Goal: Book appointment/travel/reservation

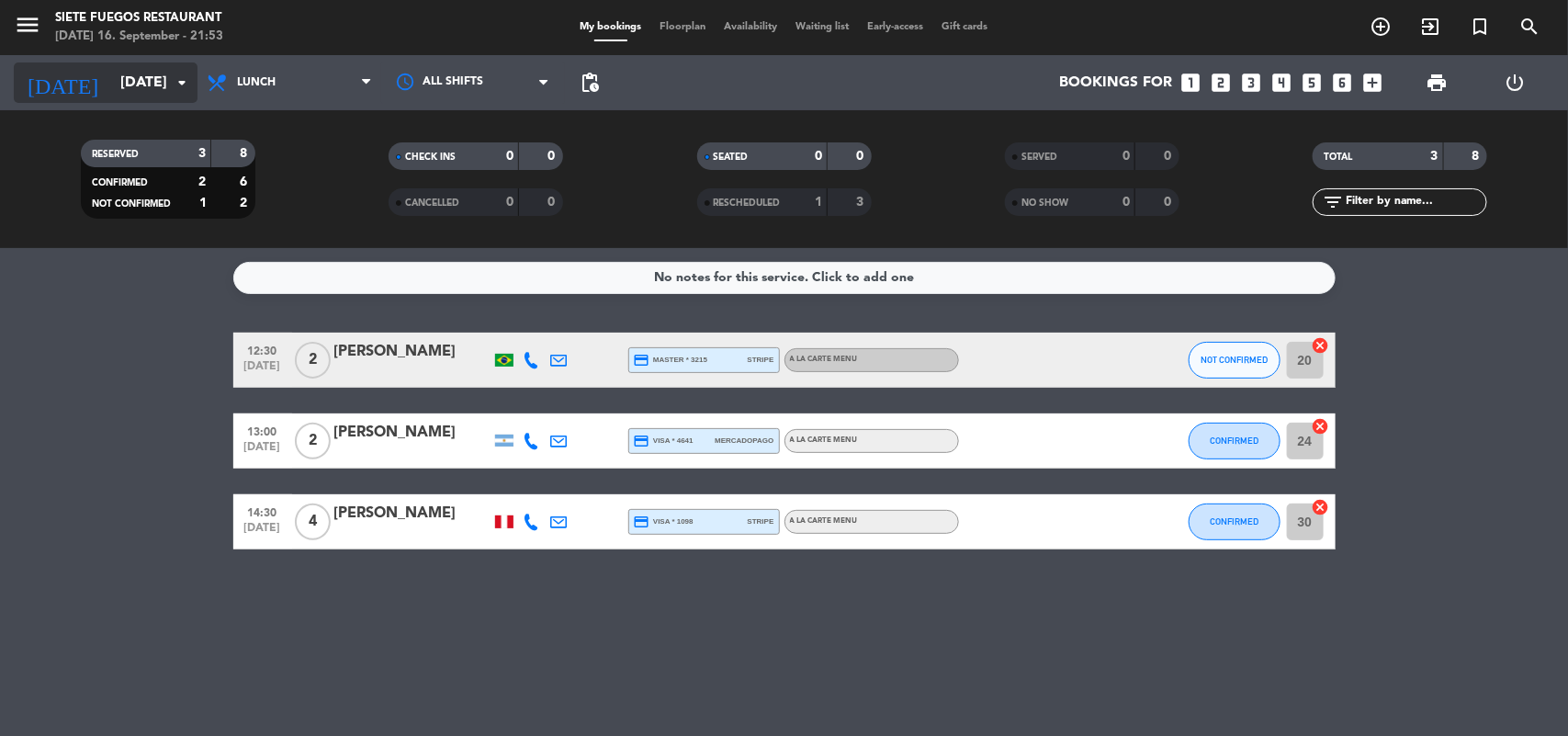
click at [175, 83] on icon "arrow_drop_down" at bounding box center [182, 83] width 22 height 22
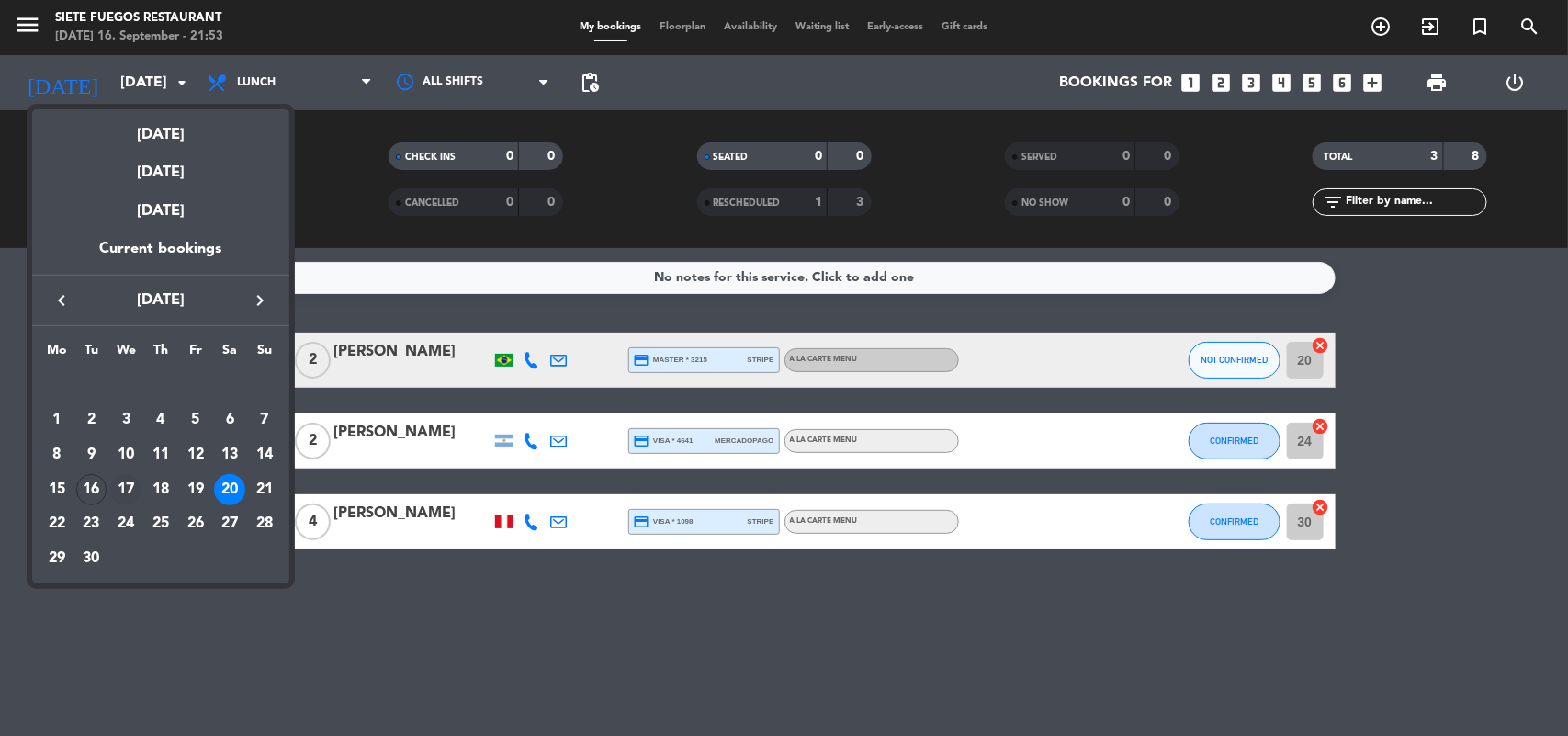
click at [127, 480] on div "17" at bounding box center [126, 490] width 31 height 31
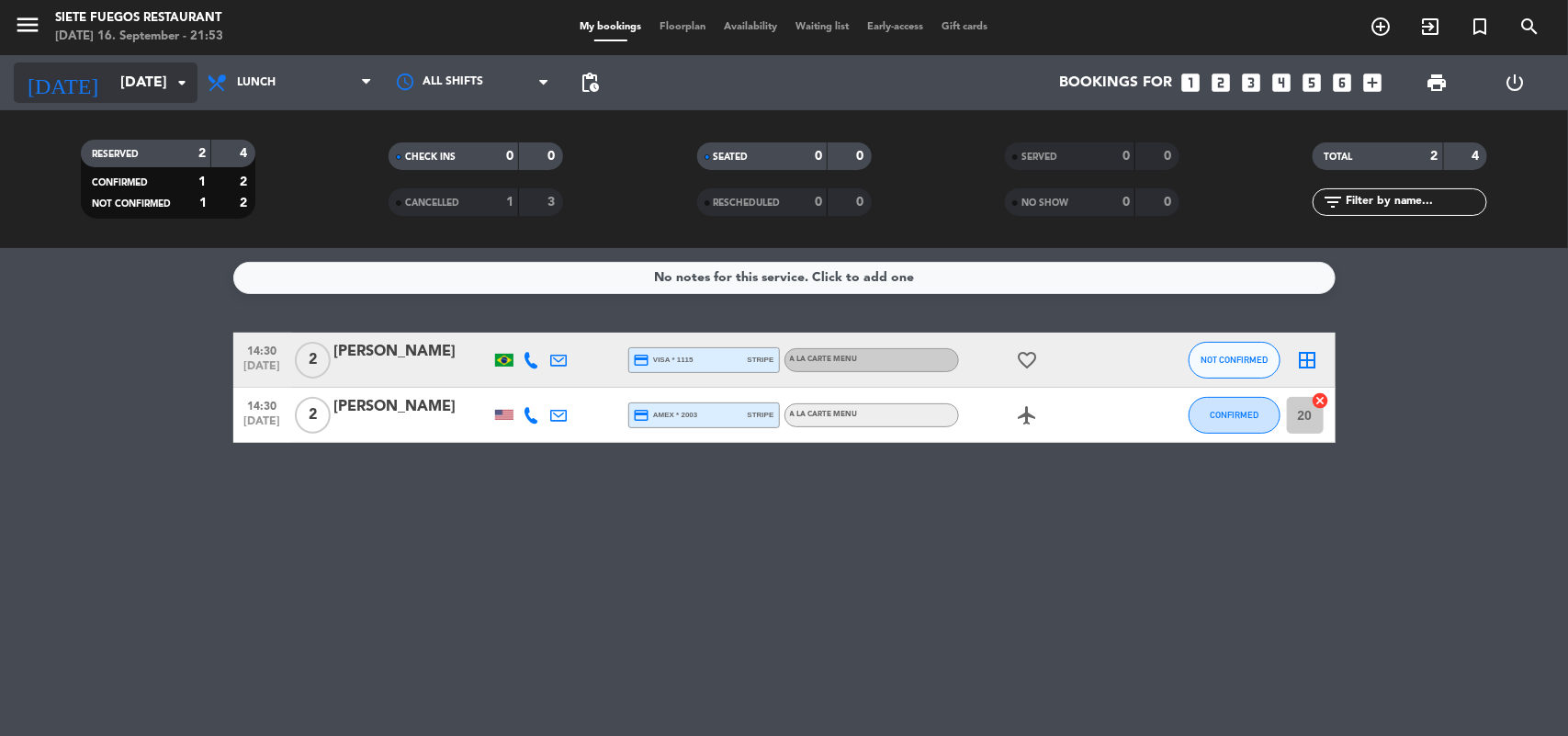
click at [139, 76] on input "[DATE]" at bounding box center [208, 83] width 194 height 35
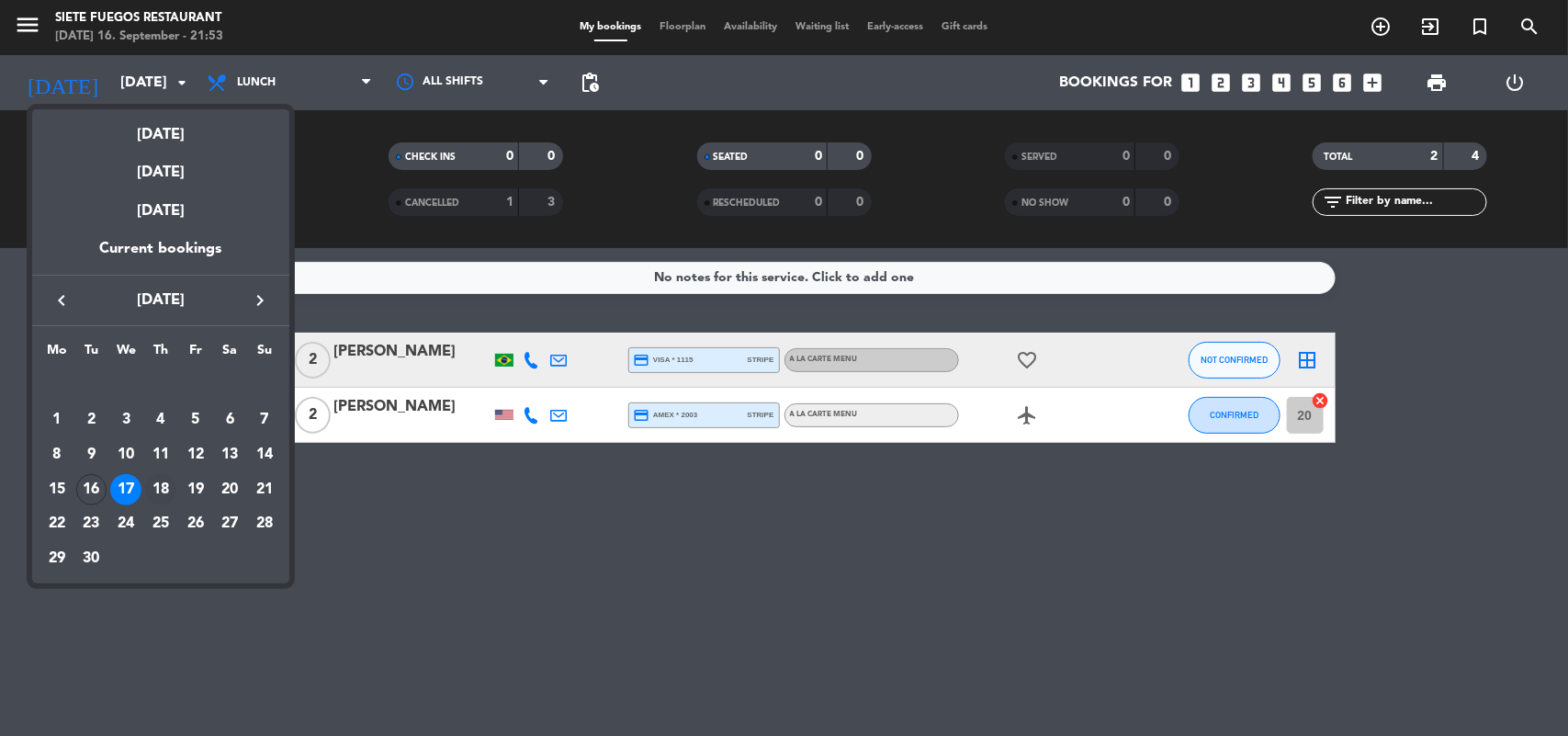
click at [150, 493] on div "18" at bounding box center [161, 490] width 31 height 31
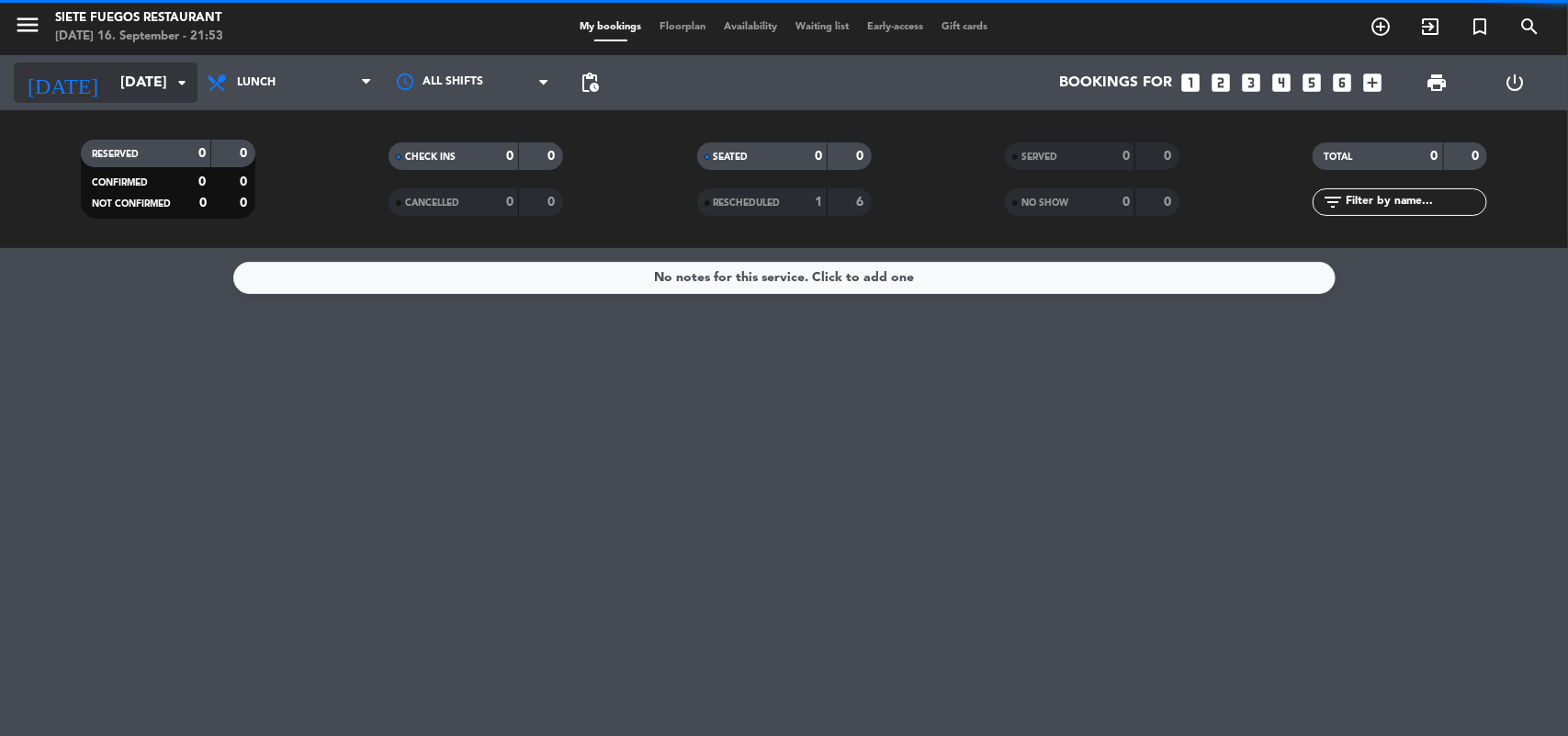
click at [152, 90] on input "[DATE]" at bounding box center [208, 83] width 194 height 35
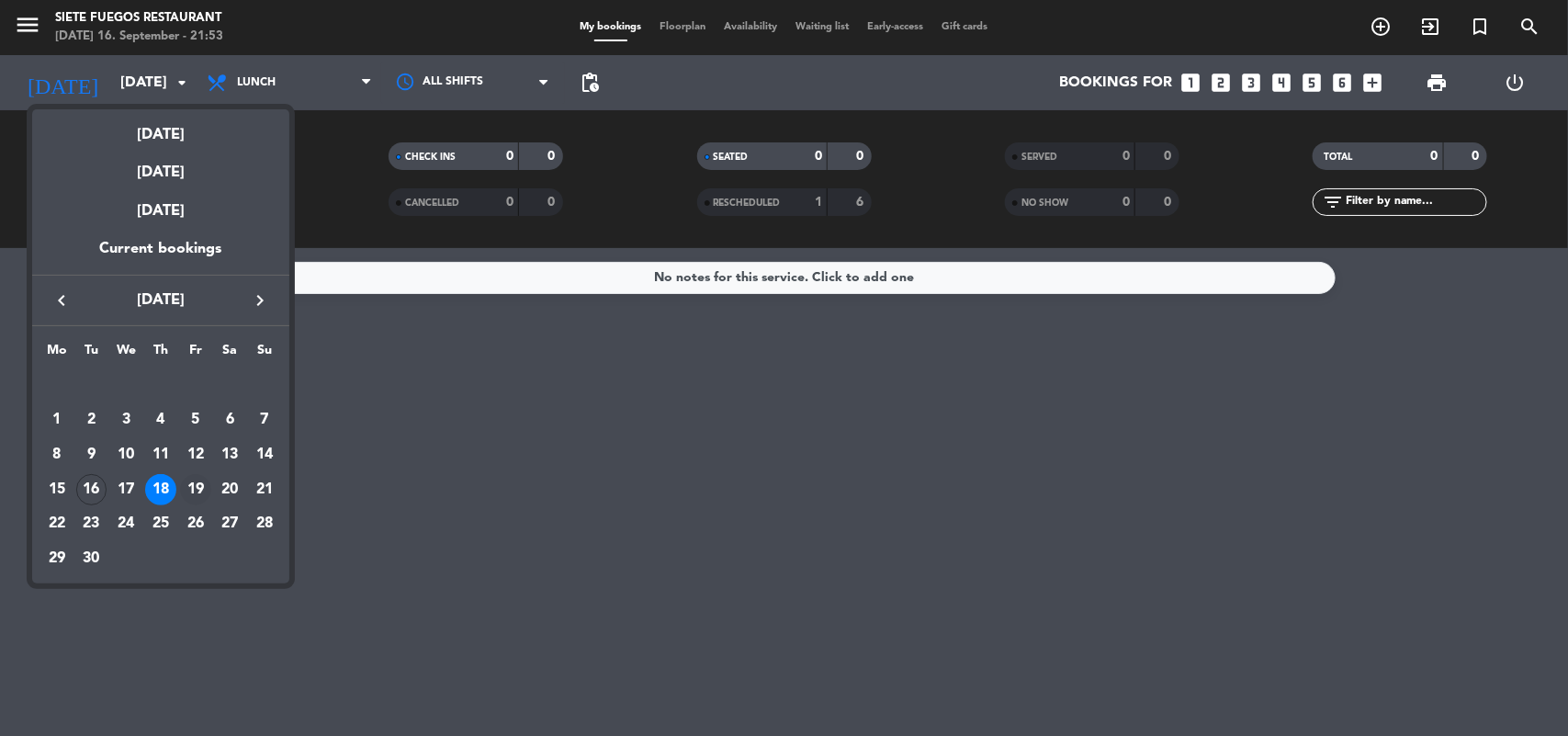
click at [187, 488] on div "19" at bounding box center [196, 490] width 31 height 31
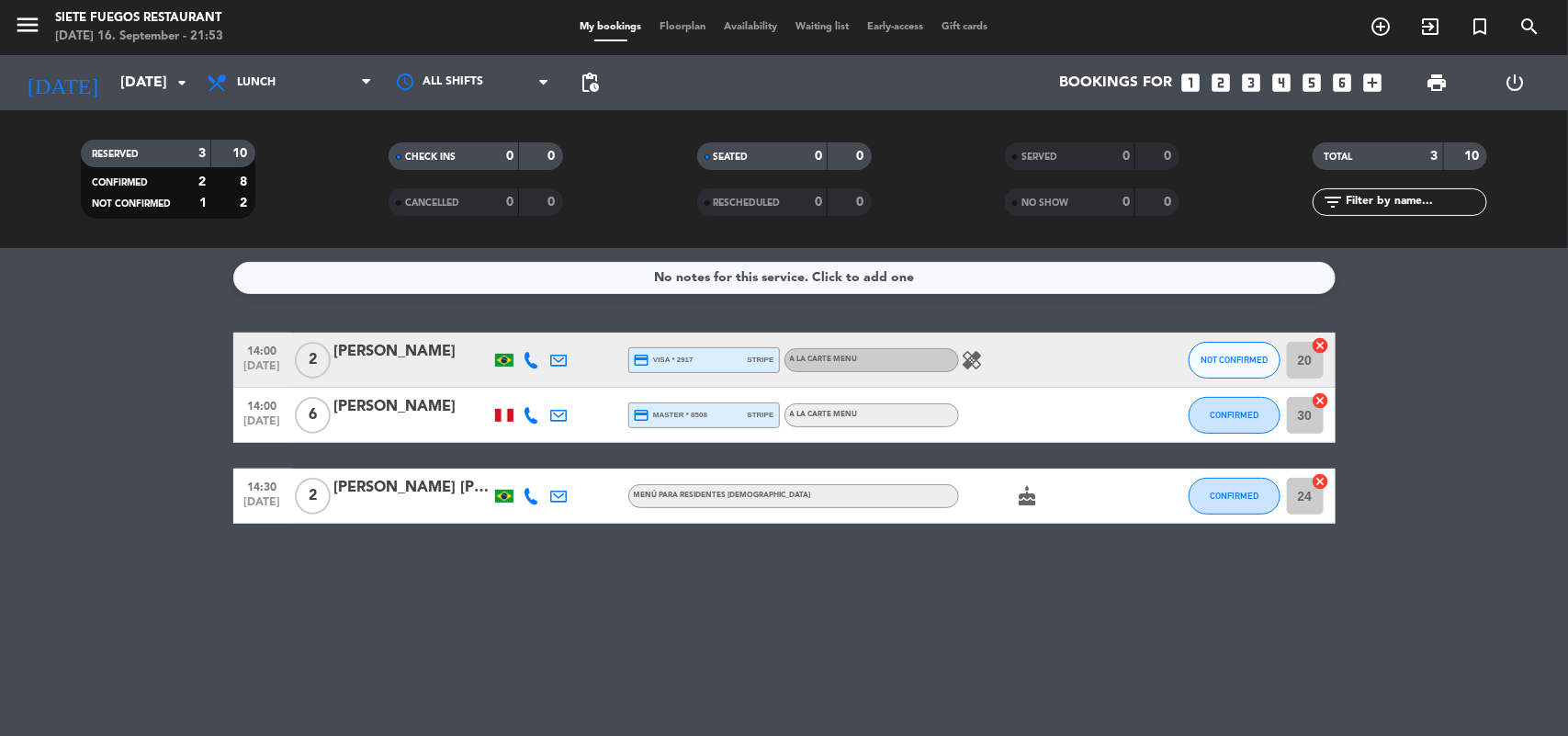
click at [497, 410] on div at bounding box center [504, 414] width 19 height 13
click at [101, 298] on div "No notes for this service. Click to add one 14:00 [DATE] 2 [PERSON_NAME] credit…" at bounding box center [784, 492] width 1568 height 488
click at [161, 92] on input "[DATE]" at bounding box center [208, 83] width 194 height 35
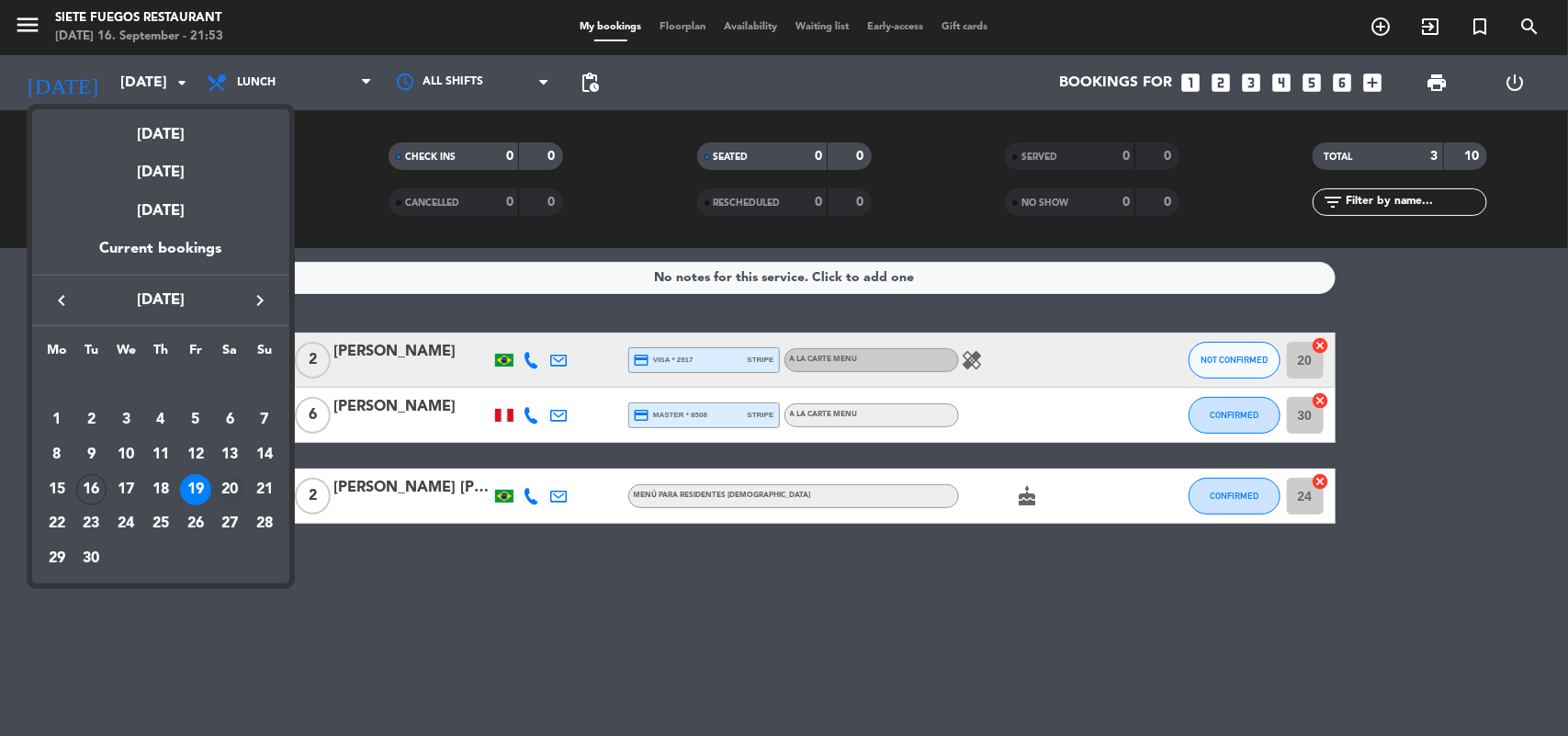
click at [231, 483] on div "20" at bounding box center [230, 490] width 31 height 31
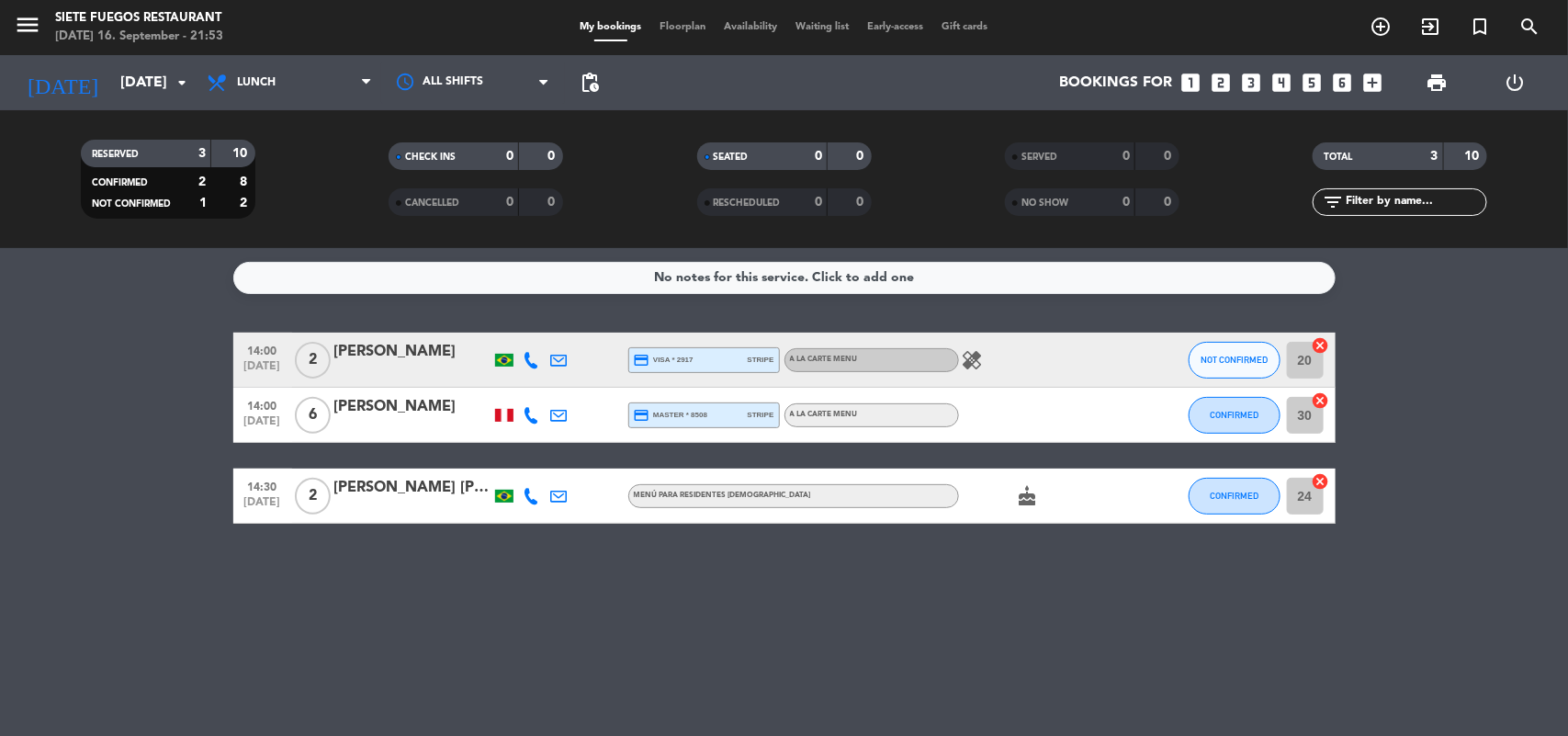
type input "[DATE]"
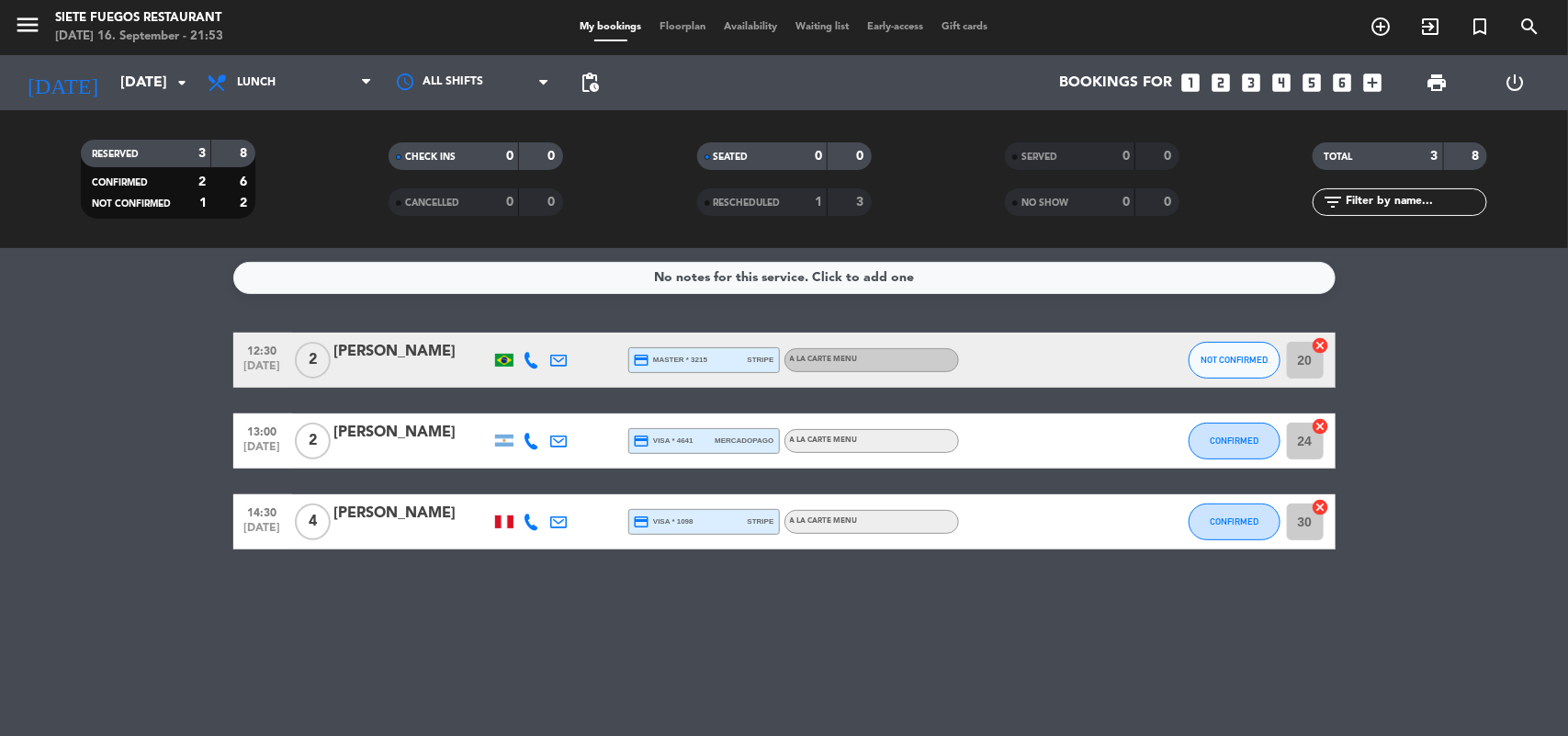
click at [97, 414] on bookings-row "12:30 [DATE] 2 [PERSON_NAME] credit_card master * 3215 stripe A la carte Menu N…" at bounding box center [784, 441] width 1568 height 216
